Goal: Task Accomplishment & Management: Manage account settings

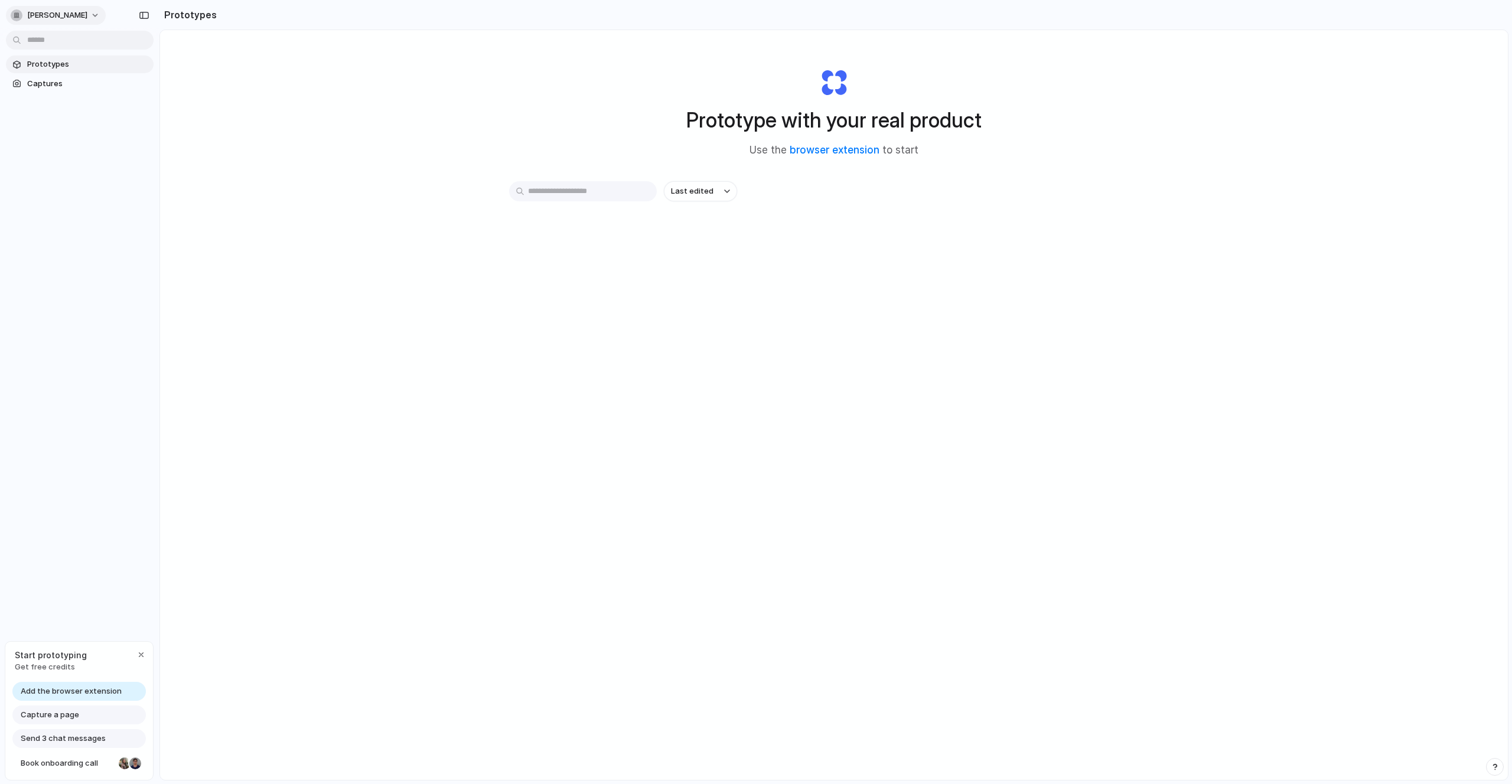
click at [78, 19] on span "[PERSON_NAME]" at bounding box center [57, 16] width 60 height 12
click at [146, 132] on span "Neutral dark" at bounding box center [137, 136] width 46 height 12
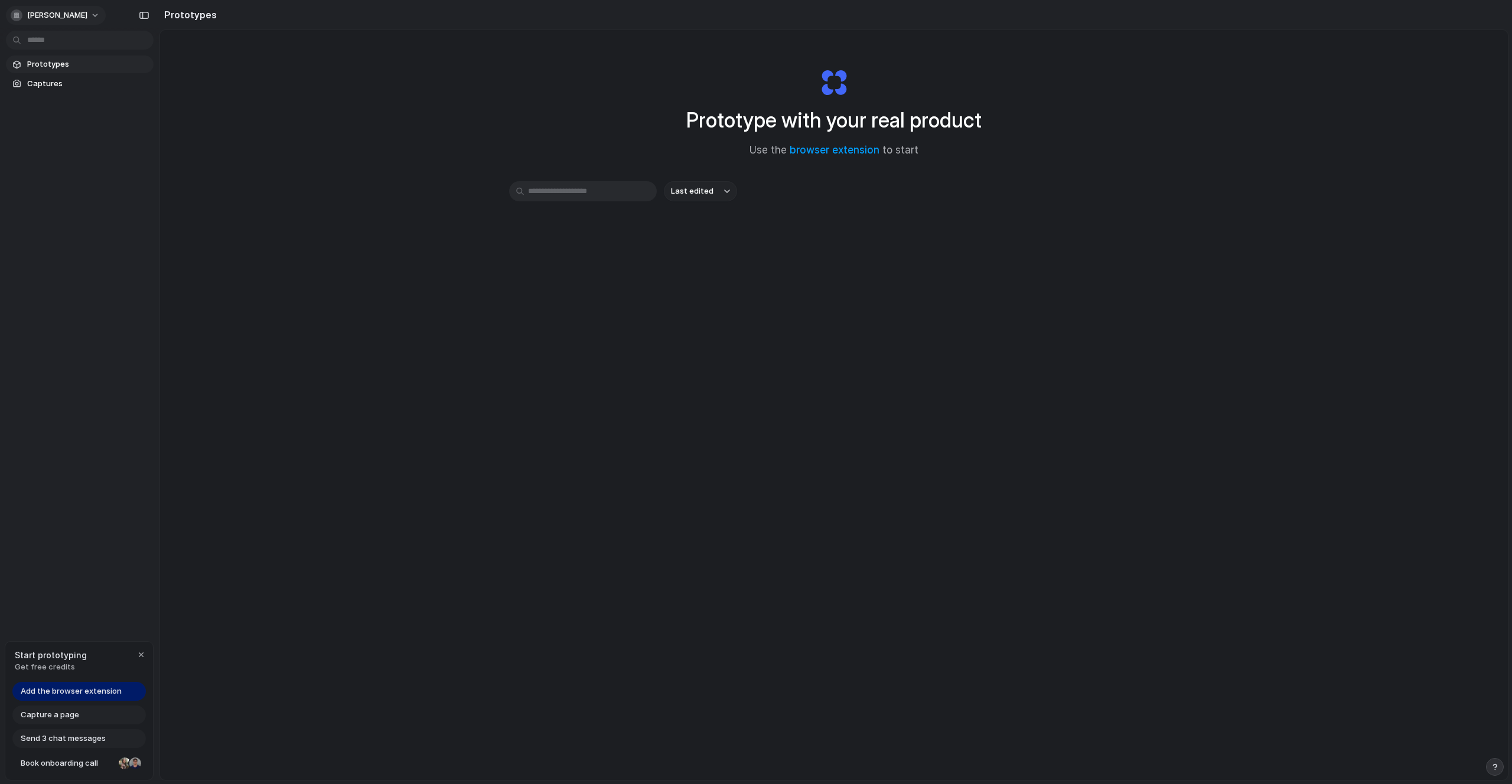
click at [90, 15] on button "[PERSON_NAME]" at bounding box center [56, 15] width 100 height 19
click at [271, 78] on div "Settings Invite members Change theme Sign out" at bounding box center [756, 392] width 1512 height 784
click at [614, 195] on input "text" at bounding box center [583, 191] width 148 height 20
click at [65, 22] on button "[PERSON_NAME]" at bounding box center [56, 15] width 100 height 19
click at [86, 62] on li "Invite members" at bounding box center [57, 60] width 98 height 19
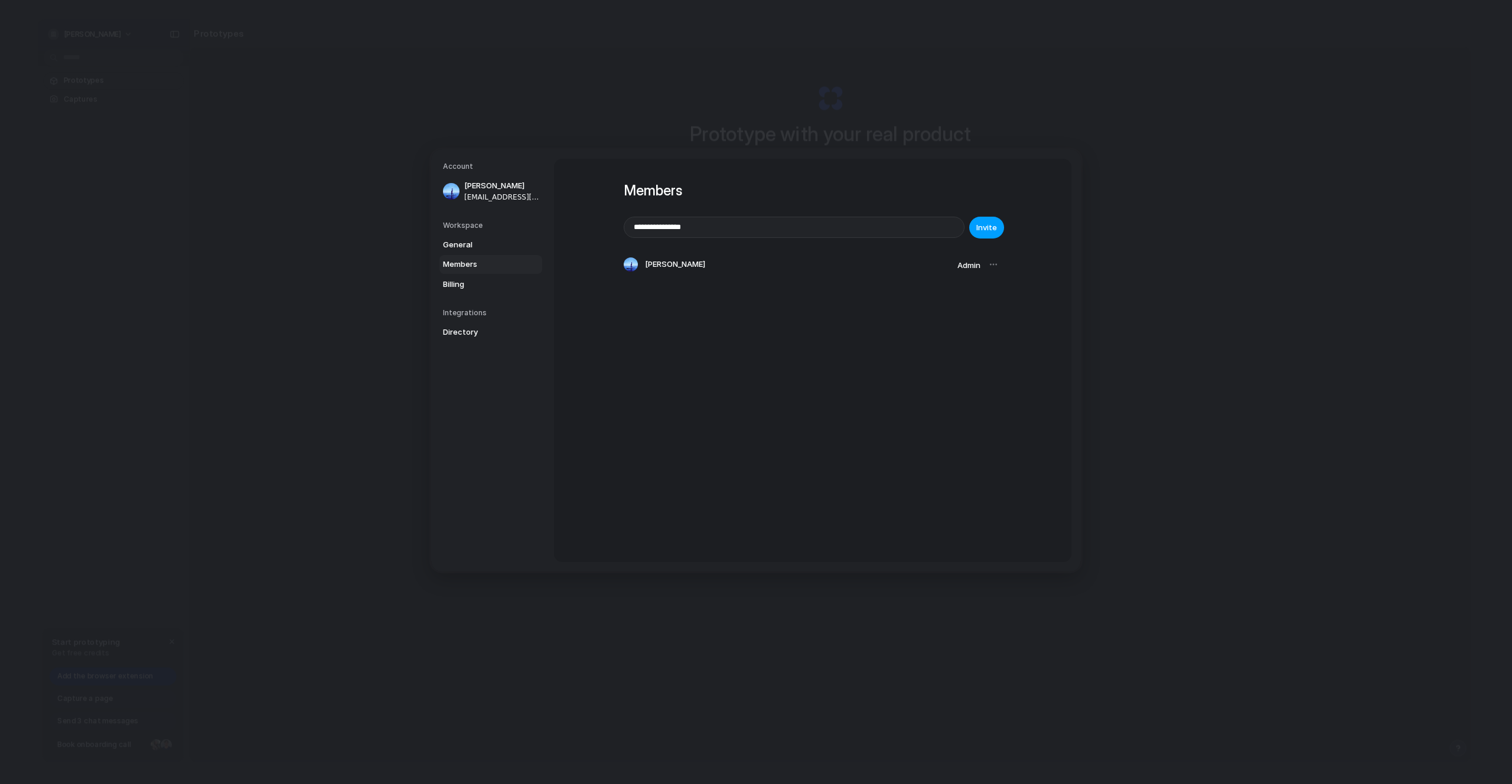
type input "**********"
click at [997, 227] on button "Invite" at bounding box center [986, 227] width 35 height 22
